Goal: Use online tool/utility: Utilize a website feature to perform a specific function

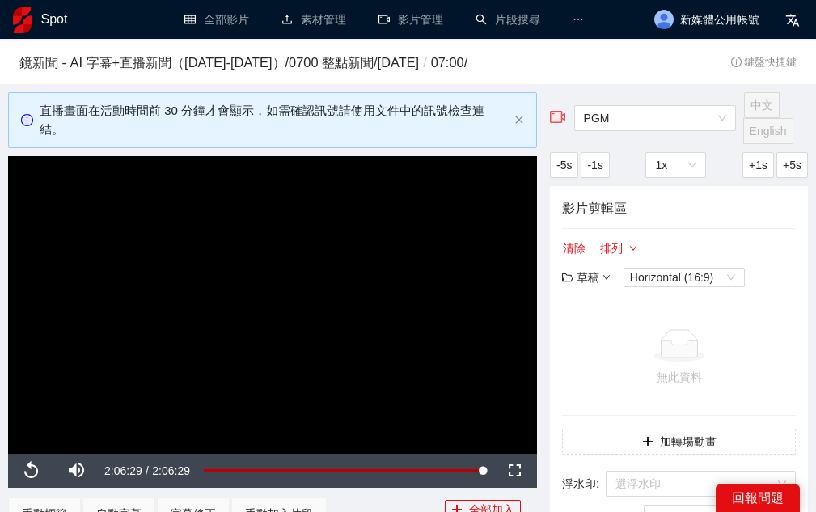
scroll to position [1482, 0]
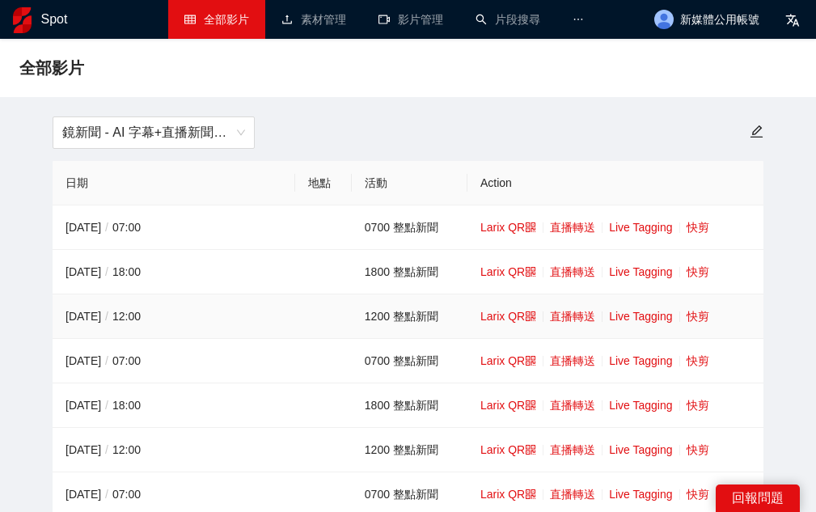
click at [698, 323] on td "Larix QR 直播轉送 Live Tagging 快剪" at bounding box center [615, 316] width 296 height 44
click at [699, 316] on link "快剪" at bounding box center [697, 316] width 23 height 13
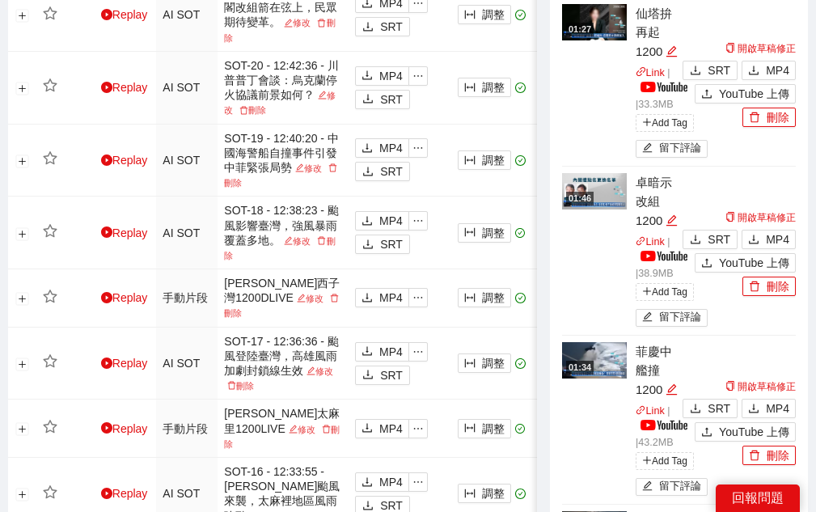
scroll to position [1146, 0]
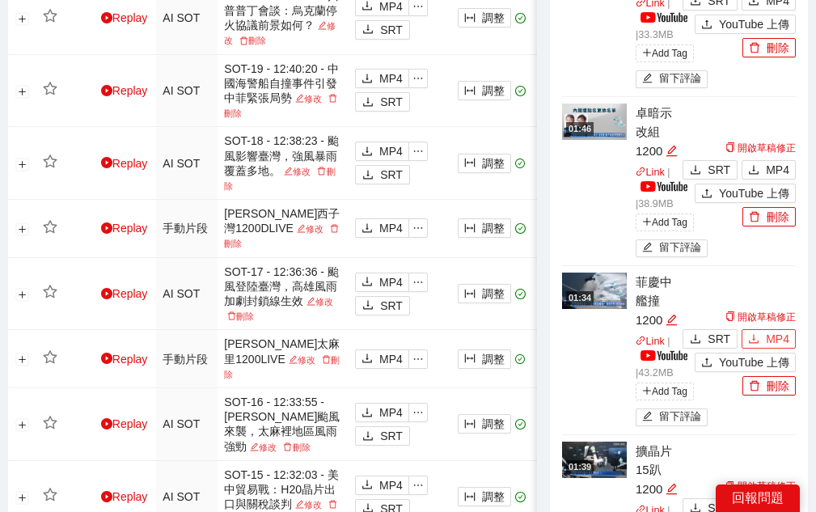
click at [784, 336] on span "MP4" at bounding box center [777, 339] width 23 height 18
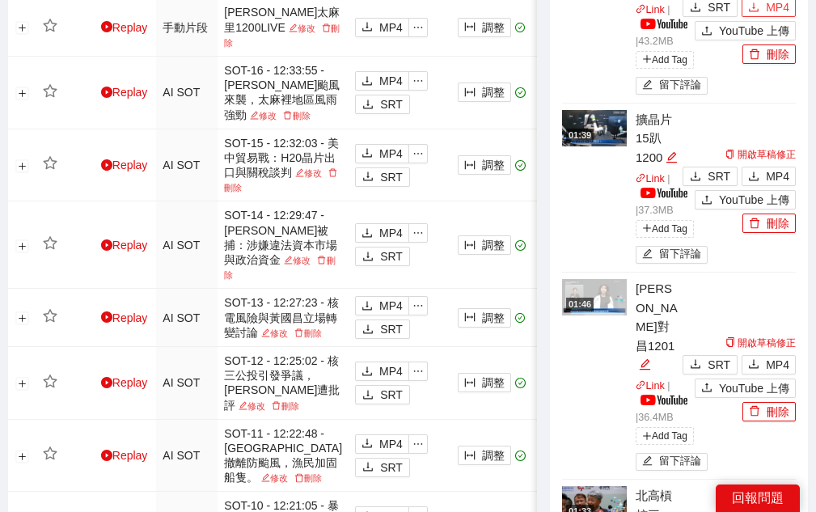
scroll to position [1482, 0]
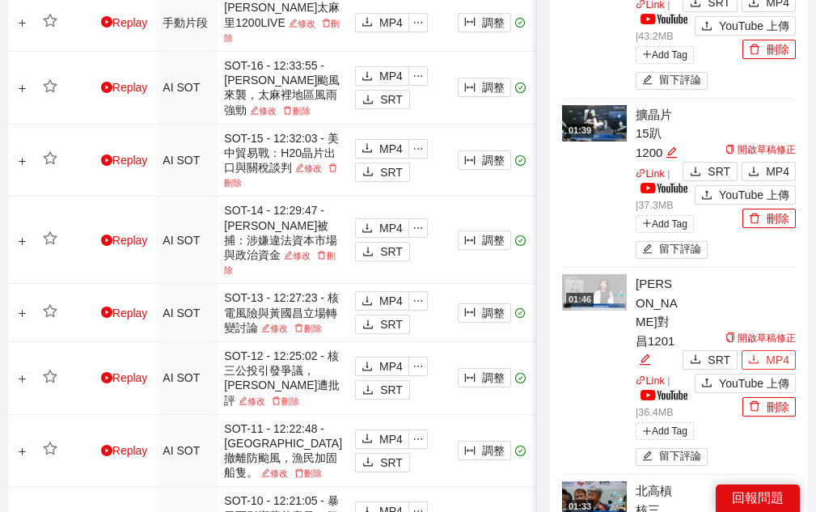
click at [768, 351] on span "MP4" at bounding box center [777, 360] width 23 height 18
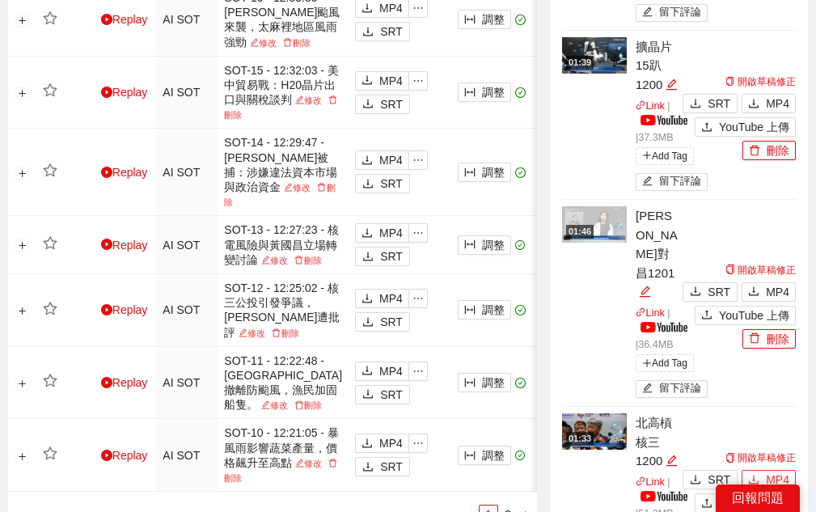
click at [762, 470] on button "MP4" at bounding box center [768, 479] width 54 height 19
